Goal: Check status

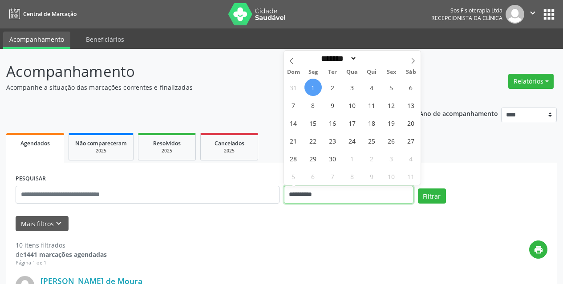
click at [356, 188] on input "**********" at bounding box center [348, 195] width 129 height 18
click at [291, 60] on icon at bounding box center [291, 61] width 6 height 6
select select "*"
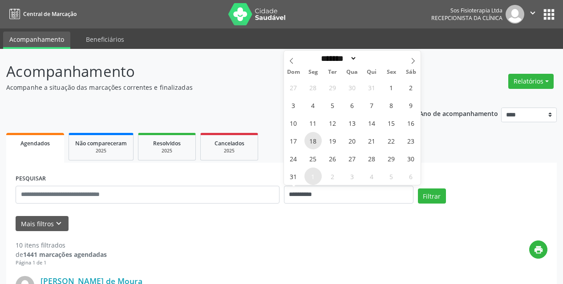
click at [313, 141] on span "18" at bounding box center [312, 140] width 17 height 17
type input "**********"
click at [313, 141] on span "18" at bounding box center [312, 140] width 17 height 17
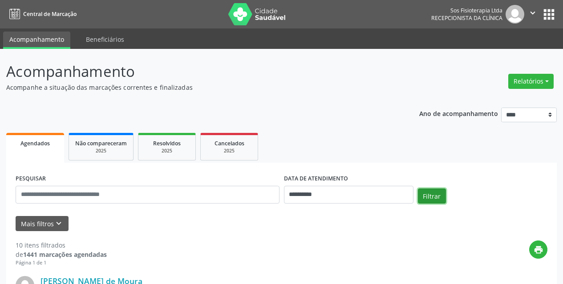
click at [440, 193] on button "Filtrar" at bounding box center [432, 196] width 28 height 15
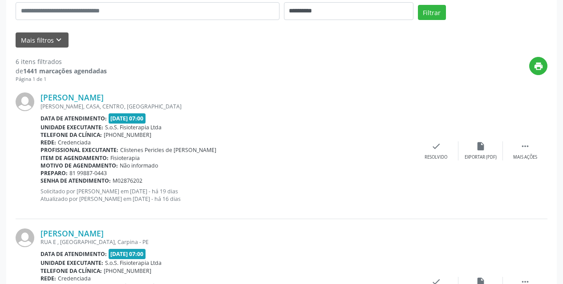
scroll to position [133, 0]
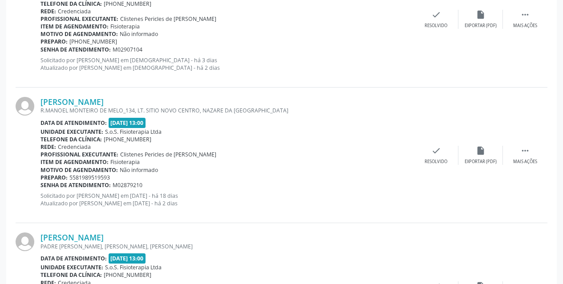
scroll to position [1356, 0]
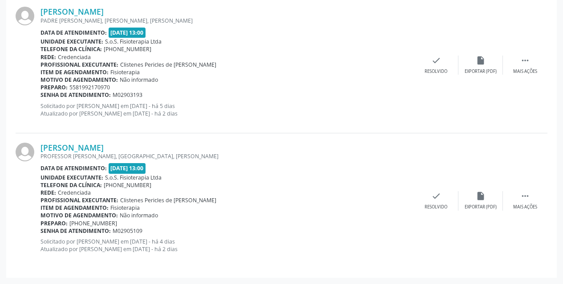
drag, startPoint x: 193, startPoint y: 158, endPoint x: 220, endPoint y: 159, distance: 27.1
click at [220, 159] on div "PROFESSOR [PERSON_NAME], [GEOGRAPHIC_DATA], [PERSON_NAME]" at bounding box center [226, 157] width 373 height 8
click at [238, 178] on div "Unidade executante: S.o.S. Fisioterapia Ltda" at bounding box center [226, 178] width 373 height 8
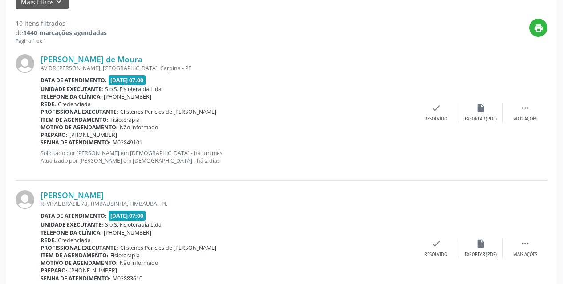
scroll to position [0, 0]
